Goal: Find specific page/section: Find specific page/section

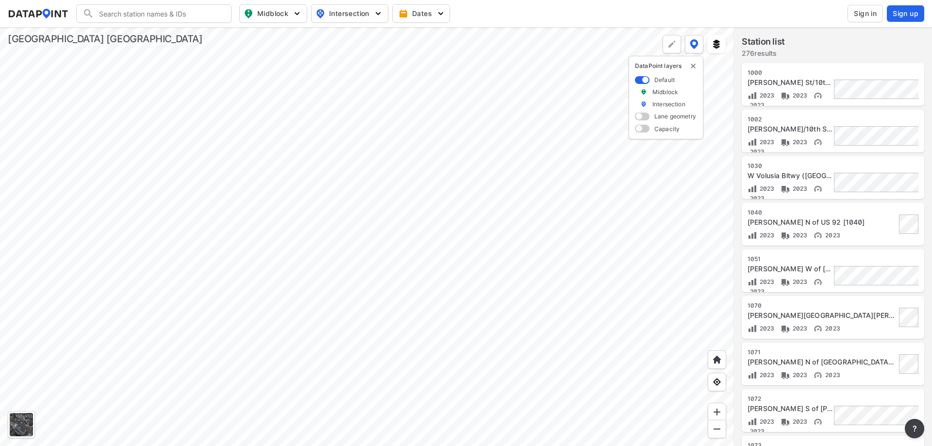
click at [538, 240] on div at bounding box center [367, 236] width 734 height 419
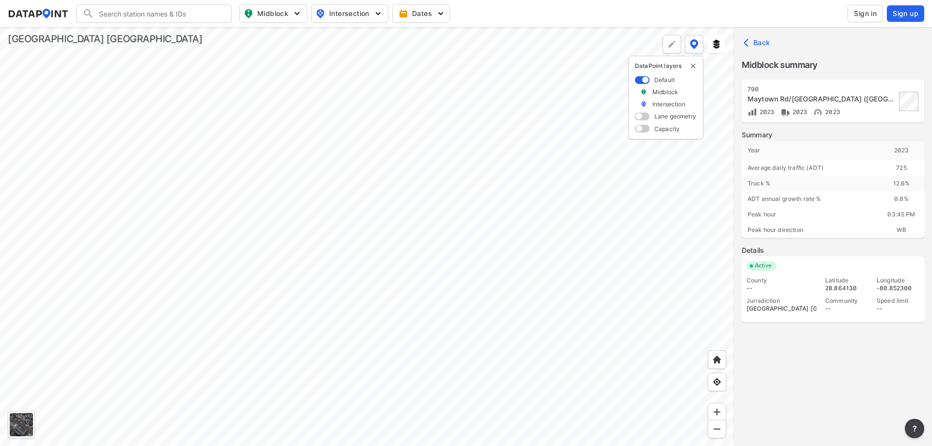
click at [891, 98] on div "Maytown Rd/[GEOGRAPHIC_DATA] ([GEOGRAPHIC_DATA]) W of US 1 [790]" at bounding box center [822, 99] width 149 height 10
drag, startPoint x: 882, startPoint y: 99, endPoint x: 898, endPoint y: 100, distance: 16.5
click at [898, 100] on div "[STREET_ADDRESS] [790] 2023 2023 2023" at bounding box center [833, 101] width 171 height 32
click at [520, 183] on div at bounding box center [367, 236] width 734 height 419
click at [494, 113] on div at bounding box center [367, 236] width 734 height 419
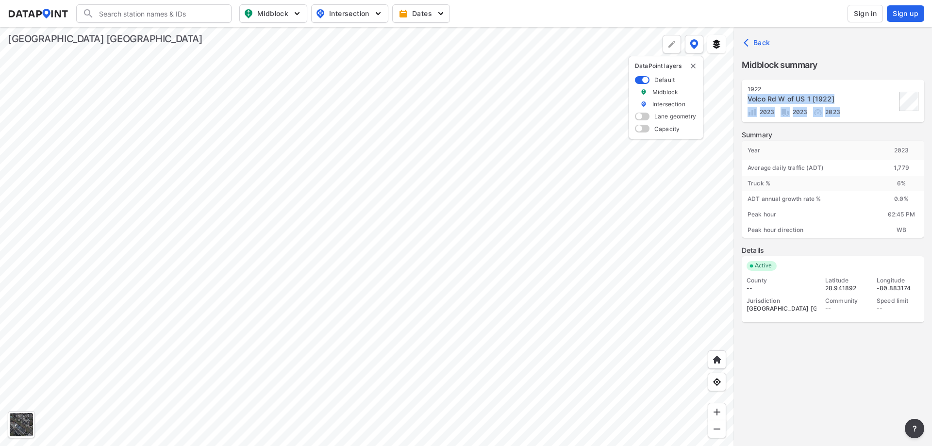
click at [516, 181] on div at bounding box center [367, 236] width 734 height 419
click at [628, 349] on div at bounding box center [367, 236] width 734 height 419
click at [581, 321] on div at bounding box center [367, 236] width 734 height 419
click at [579, 420] on div at bounding box center [367, 236] width 734 height 419
click at [554, 350] on div at bounding box center [367, 236] width 734 height 419
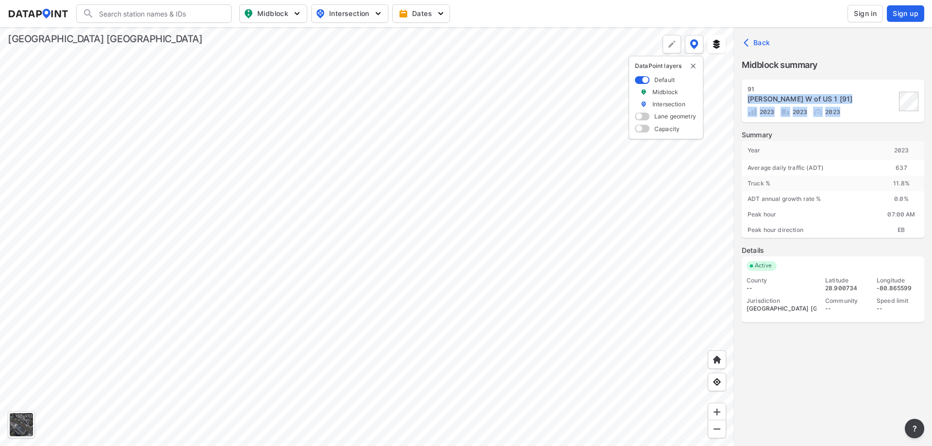
click at [539, 444] on div at bounding box center [367, 236] width 734 height 419
click at [575, 408] on div at bounding box center [367, 236] width 734 height 419
click at [526, 432] on div at bounding box center [367, 236] width 734 height 419
click at [497, 381] on div at bounding box center [367, 236] width 734 height 419
click at [531, 389] on div at bounding box center [367, 236] width 734 height 419
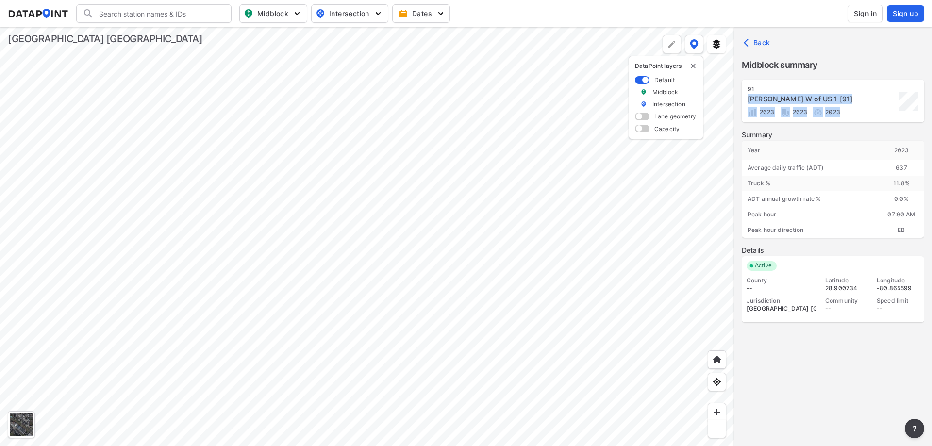
click at [441, 446] on div at bounding box center [367, 236] width 734 height 419
click at [377, 364] on div at bounding box center [367, 236] width 734 height 419
click at [350, 388] on div at bounding box center [367, 236] width 734 height 419
click at [382, 355] on div at bounding box center [367, 236] width 734 height 419
click at [339, 370] on div at bounding box center [367, 236] width 734 height 419
